Goal: Transaction & Acquisition: Download file/media

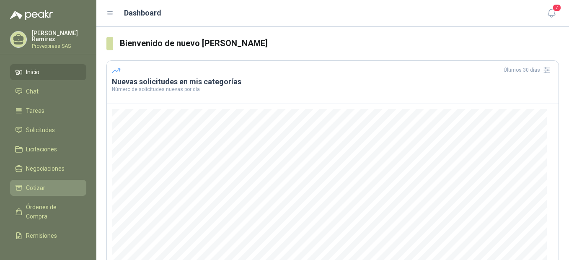
click at [41, 187] on span "Cotizar" at bounding box center [35, 187] width 19 height 9
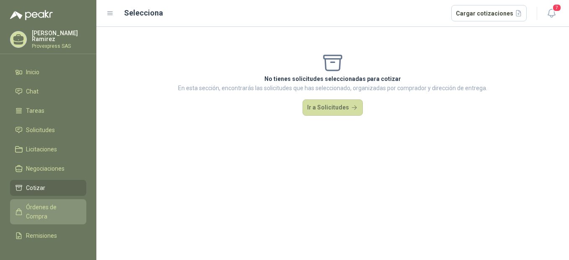
click at [41, 207] on span "Órdenes de Compra" at bounding box center [52, 211] width 52 height 18
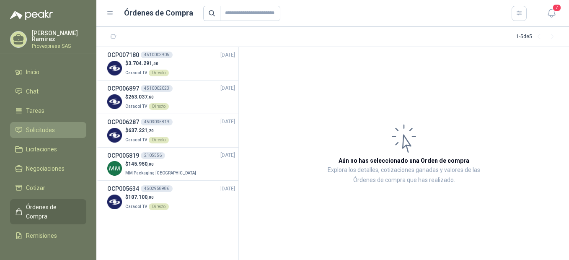
click at [34, 127] on span "Solicitudes" at bounding box center [40, 129] width 29 height 9
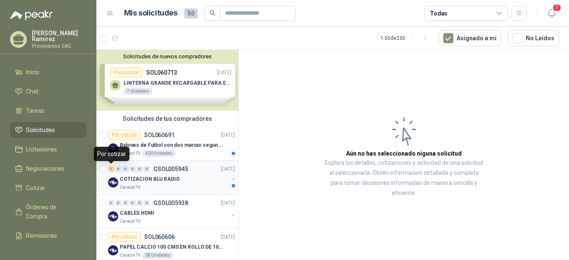
click at [109, 169] on div "1" at bounding box center [111, 169] width 6 height 6
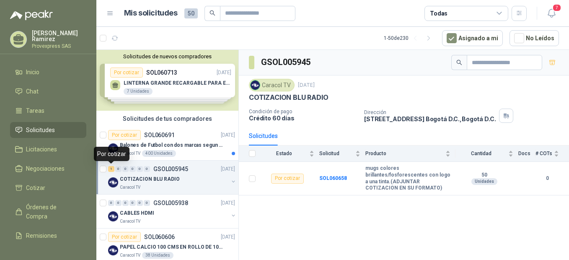
click at [112, 169] on div "1" at bounding box center [111, 169] width 6 height 6
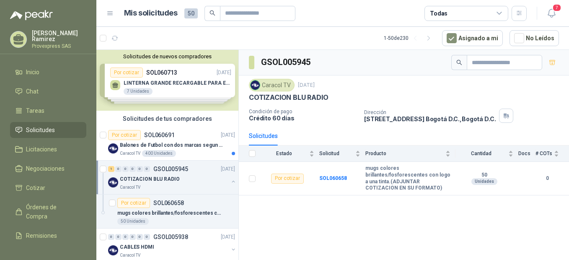
scroll to position [187, 0]
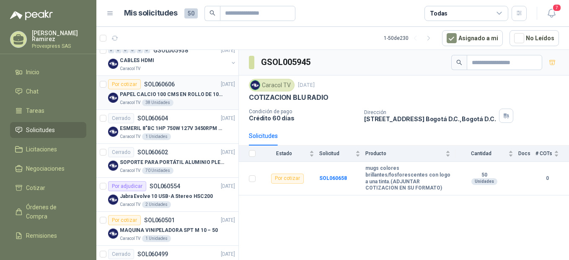
click at [119, 83] on div "Por cotizar" at bounding box center [124, 84] width 33 height 10
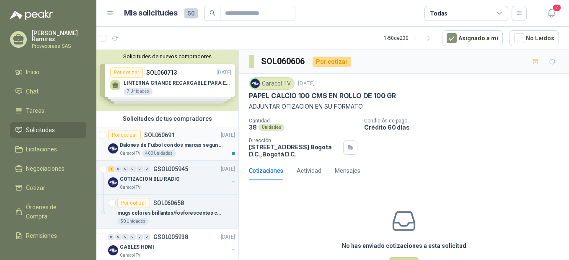
click at [119, 137] on div "Por cotizar" at bounding box center [124, 135] width 33 height 10
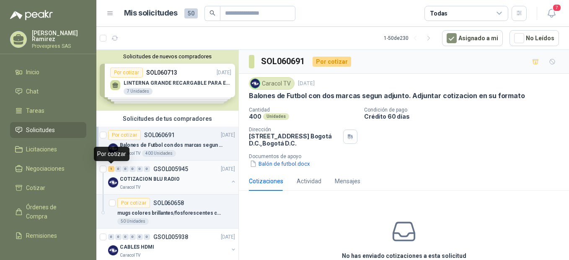
click at [111, 169] on div "1" at bounding box center [111, 169] width 6 height 6
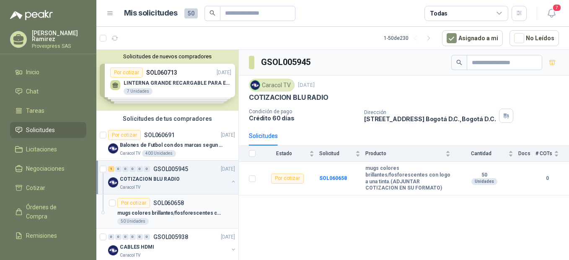
click at [135, 202] on div "Por cotizar" at bounding box center [133, 203] width 33 height 10
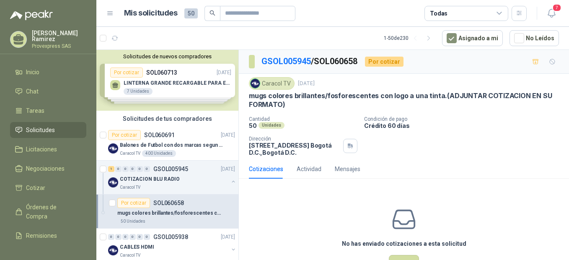
scroll to position [187, 0]
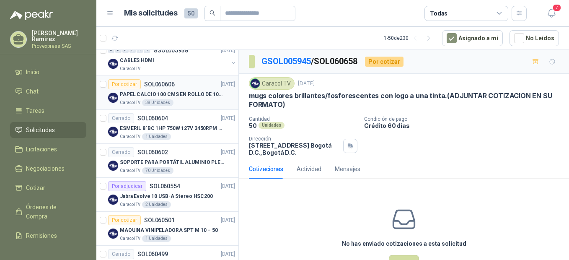
click at [126, 84] on div "Por cotizar" at bounding box center [124, 84] width 33 height 10
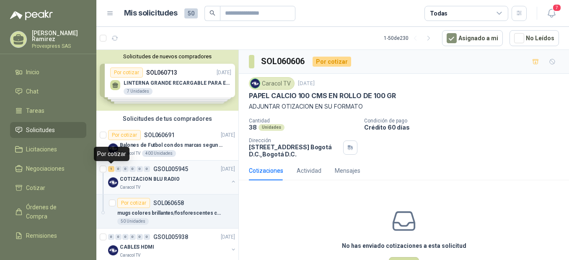
click at [112, 168] on div "1" at bounding box center [111, 169] width 6 height 6
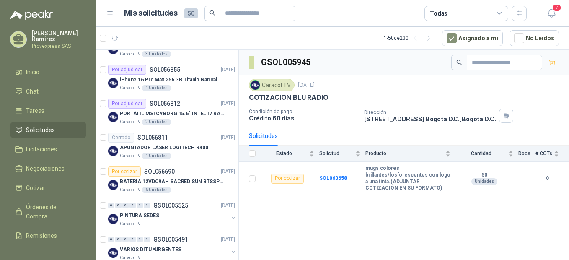
scroll to position [1304, 0]
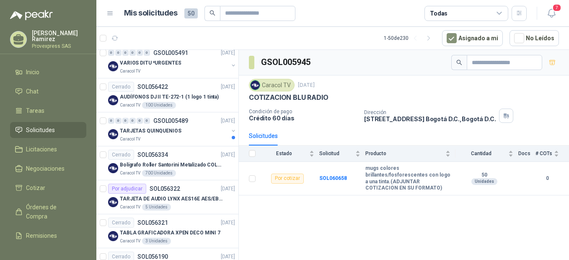
click at [32, 128] on span "Solicitudes" at bounding box center [40, 129] width 29 height 9
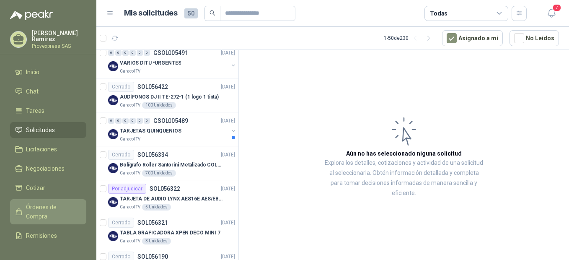
click at [36, 205] on span "Órdenes de Compra" at bounding box center [52, 211] width 52 height 18
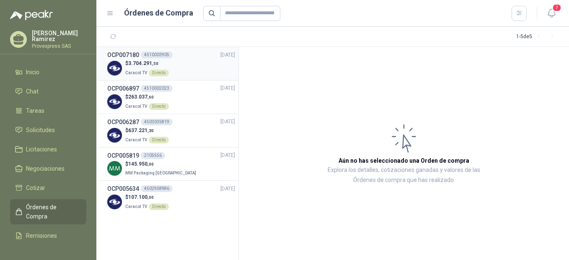
click at [134, 64] on span "3.704.291 ,50" at bounding box center [143, 63] width 30 height 6
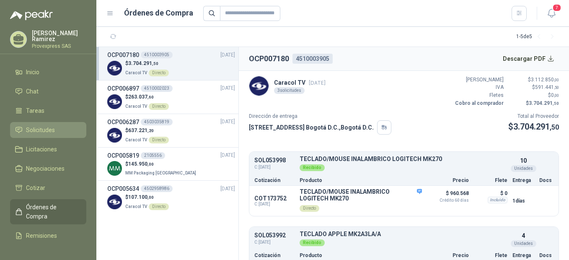
click at [38, 126] on span "Solicitudes" at bounding box center [40, 129] width 29 height 9
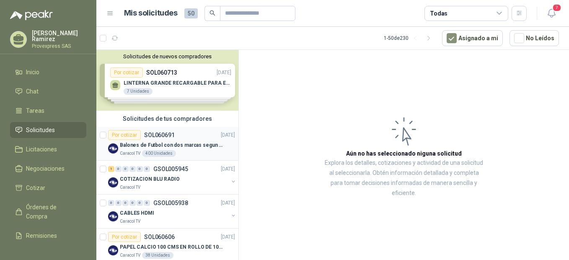
click at [117, 137] on div "Por cotizar" at bounding box center [124, 135] width 33 height 10
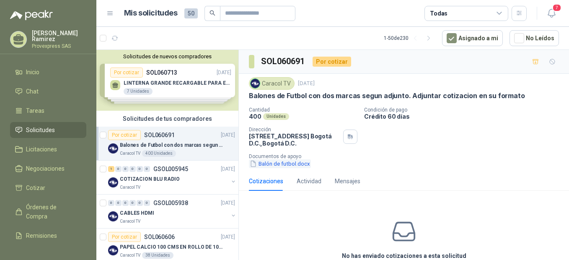
click at [268, 163] on button "Balón de futbol.docx" at bounding box center [280, 163] width 62 height 9
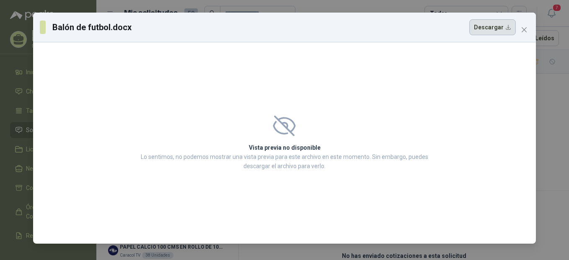
click at [507, 30] on button "Descargar" at bounding box center [492, 27] width 47 height 16
